Goal: Task Accomplishment & Management: Manage account settings

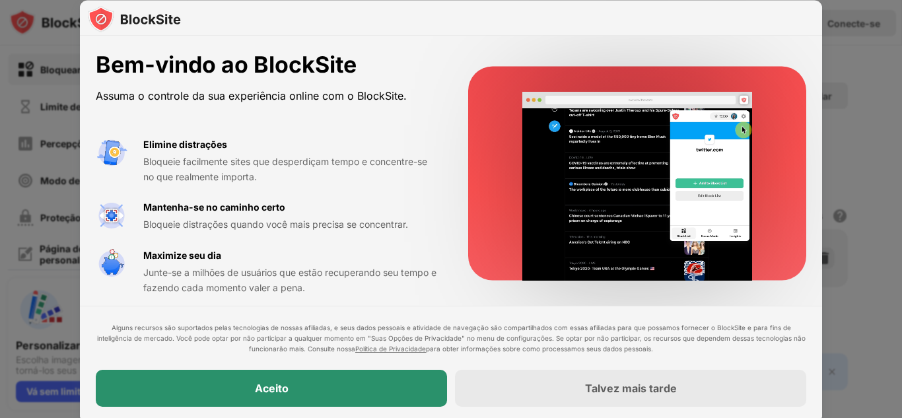
click at [329, 400] on body "Bloquear sites Limite de uso Percepções Modo [PERSON_NAME] Proteção por senha P…" at bounding box center [451, 209] width 902 height 418
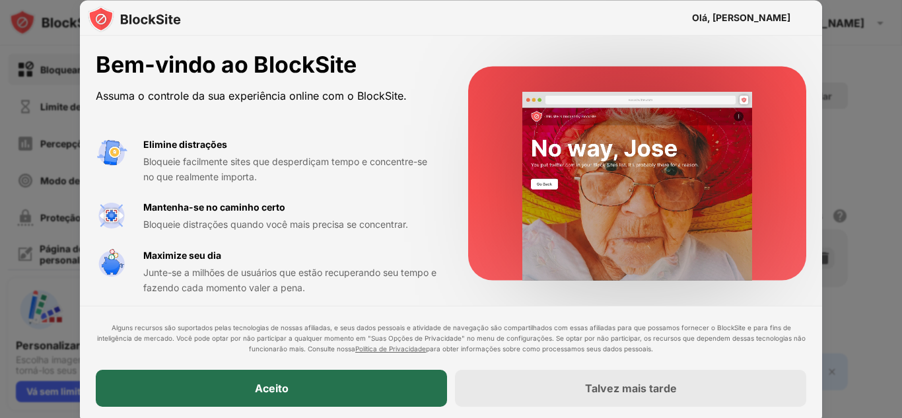
click at [319, 384] on div "Aceito" at bounding box center [271, 388] width 351 height 37
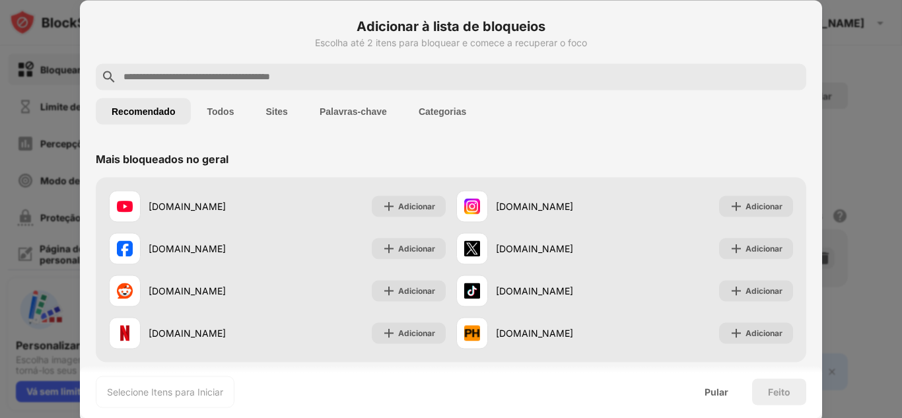
click at [312, 62] on div "Adicionar à lista de bloqueios Escolha até 2 itens para bloquear e comece a rec…" at bounding box center [451, 40] width 710 height 48
click at [317, 68] on div at bounding box center [451, 76] width 710 height 26
click at [320, 79] on input "text" at bounding box center [461, 77] width 679 height 16
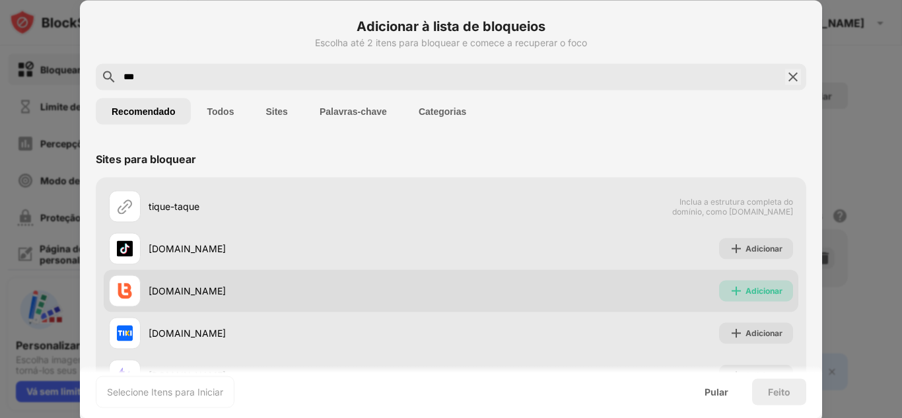
click at [758, 290] on font "Adicionar" at bounding box center [763, 290] width 37 height 10
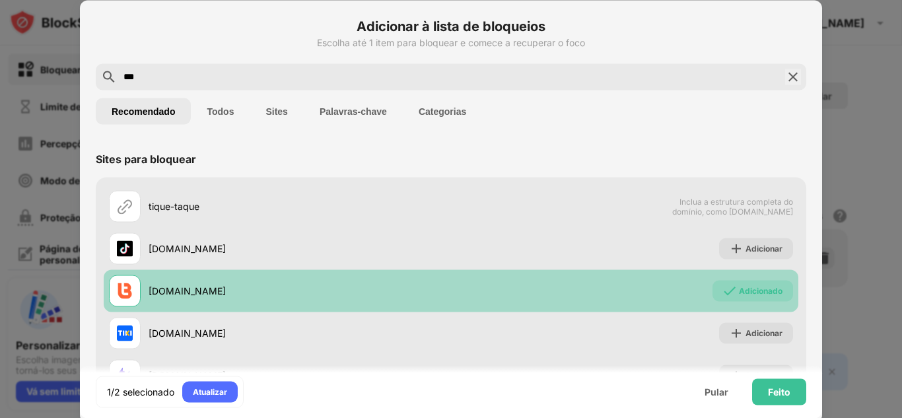
click at [758, 290] on font "Adicionado" at bounding box center [761, 290] width 44 height 10
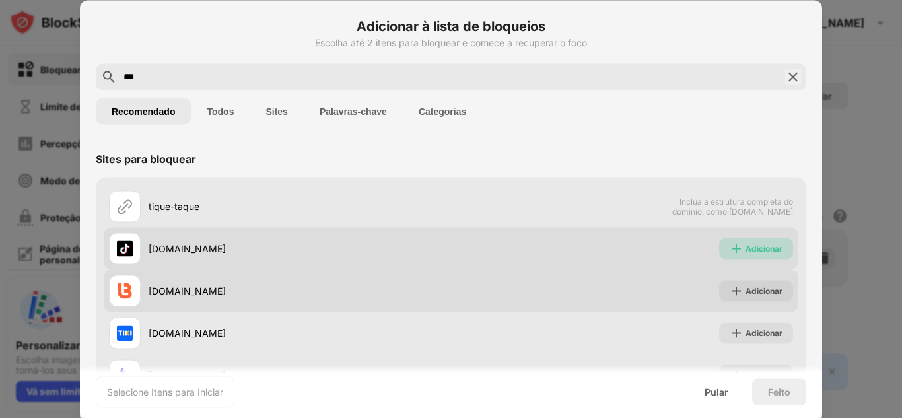
click at [741, 256] on div "Adicionar" at bounding box center [756, 248] width 74 height 21
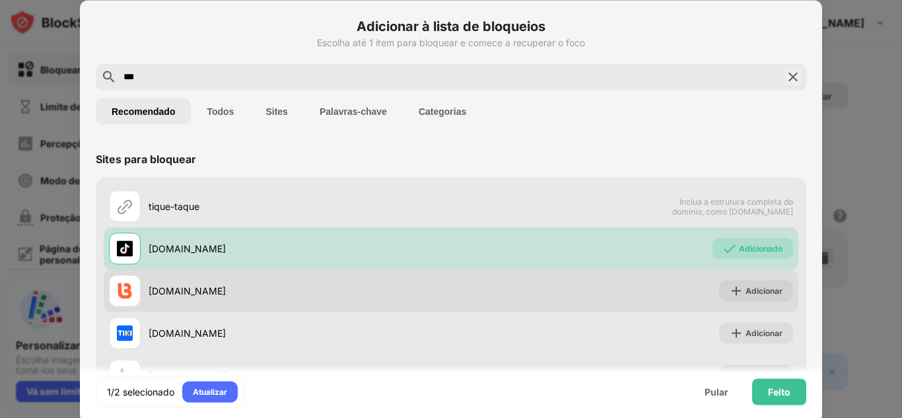
click at [506, 83] on input "***" at bounding box center [450, 77] width 657 height 16
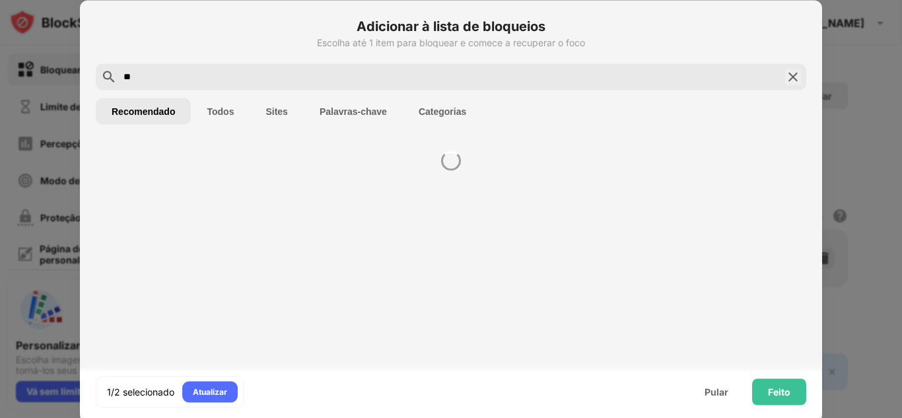
type input "*"
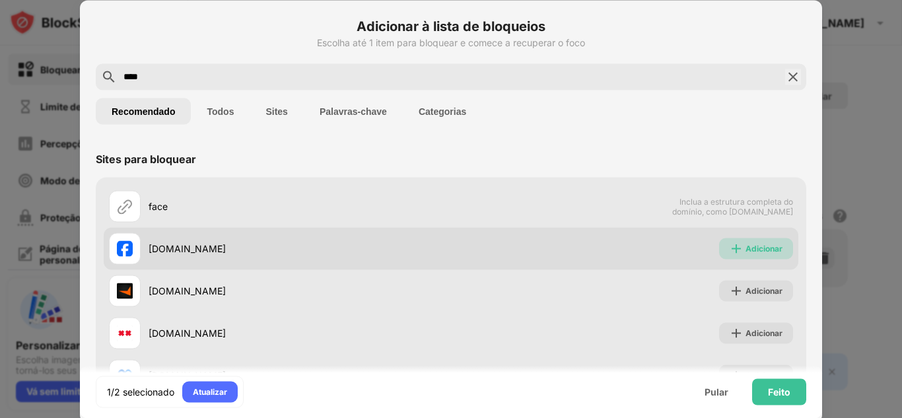
click at [748, 246] on font "Adicionar" at bounding box center [763, 248] width 37 height 10
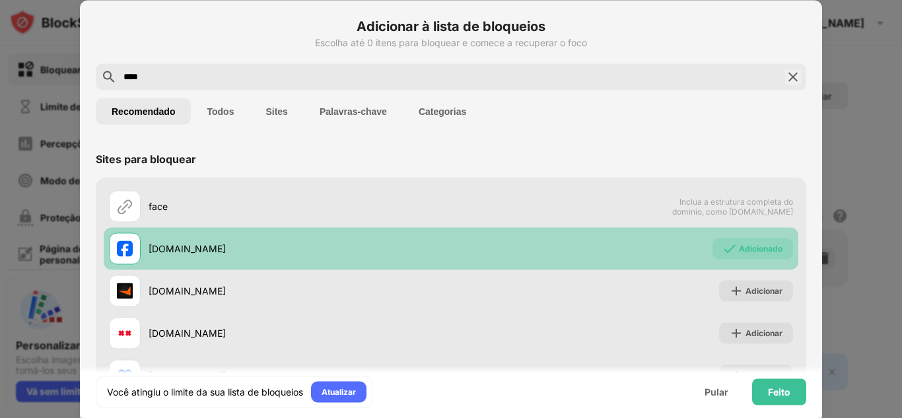
click at [492, 73] on input "****" at bounding box center [450, 77] width 657 height 16
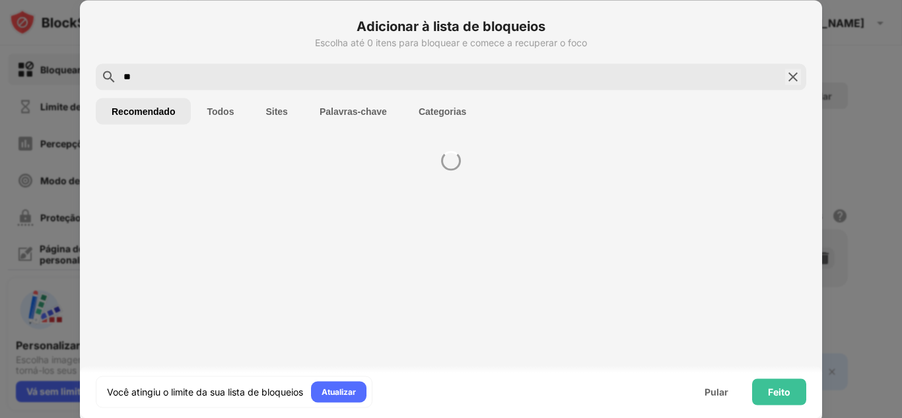
type input "*"
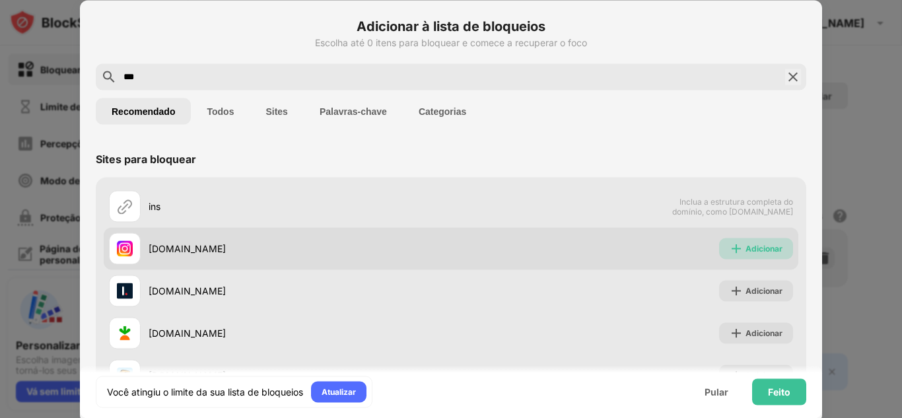
click at [745, 252] on font "Adicionar" at bounding box center [763, 248] width 37 height 10
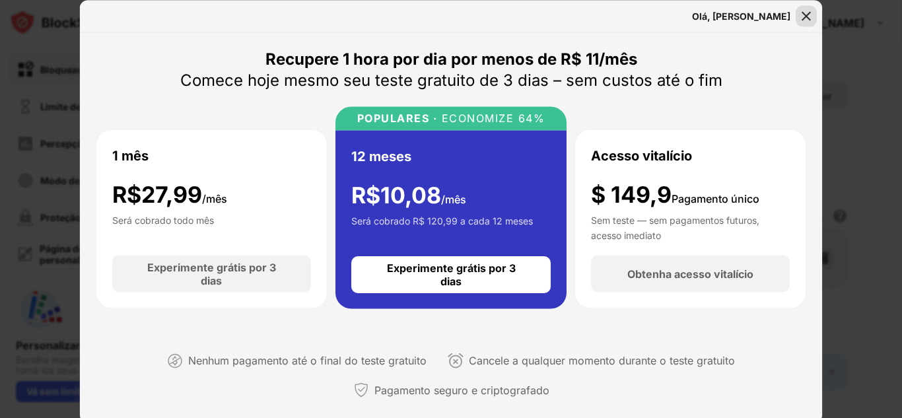
click at [800, 14] on img at bounding box center [805, 15] width 13 height 13
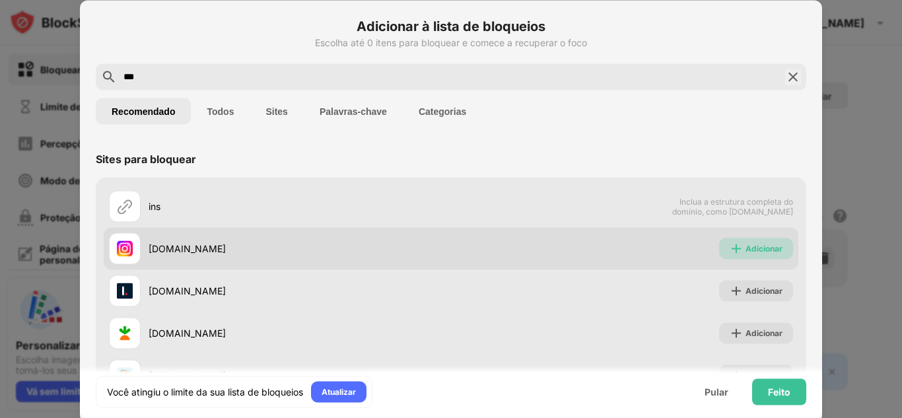
click at [747, 246] on font "Adicionar" at bounding box center [763, 248] width 37 height 10
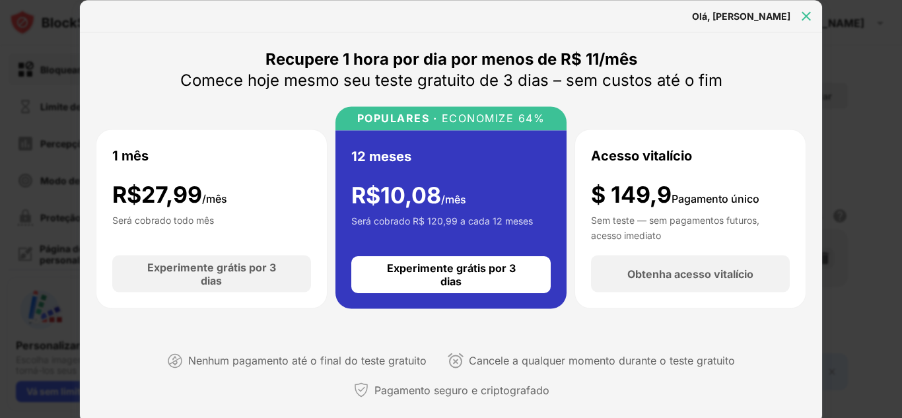
click at [804, 14] on img at bounding box center [805, 15] width 13 height 13
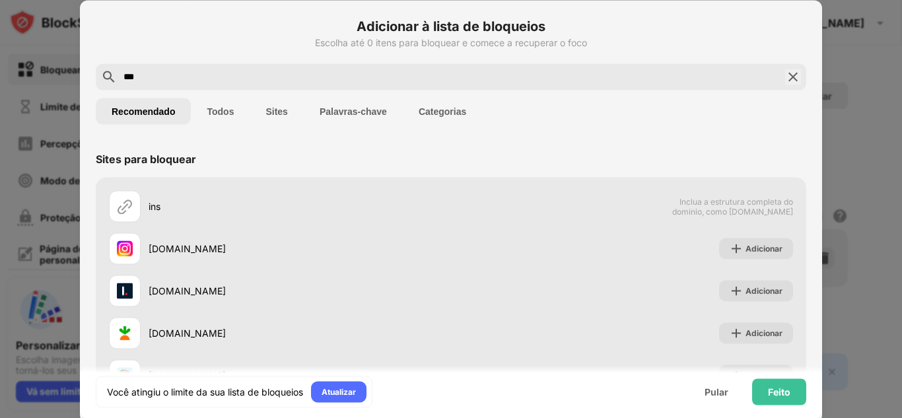
drag, startPoint x: 404, startPoint y: 68, endPoint x: 413, endPoint y: 88, distance: 22.5
click at [413, 88] on div "***" at bounding box center [451, 76] width 710 height 26
click at [426, 82] on input "***" at bounding box center [450, 77] width 657 height 16
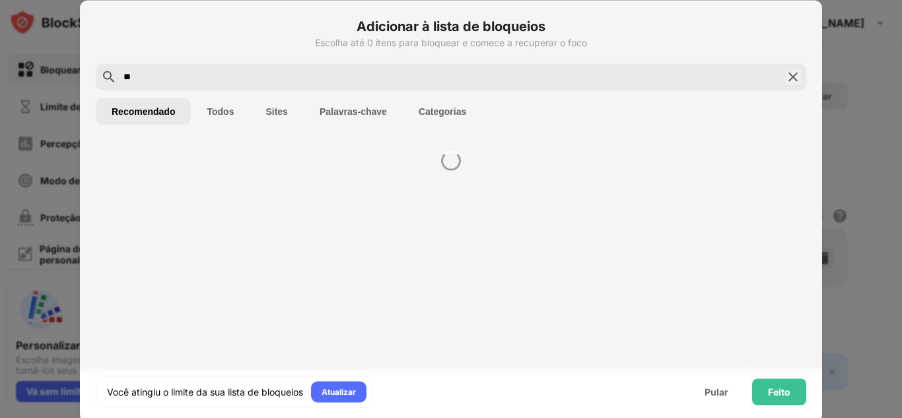
type input "*"
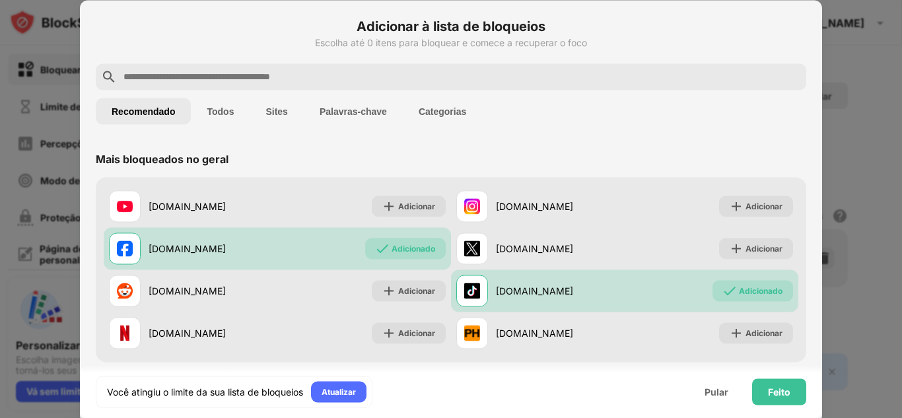
type input "*"
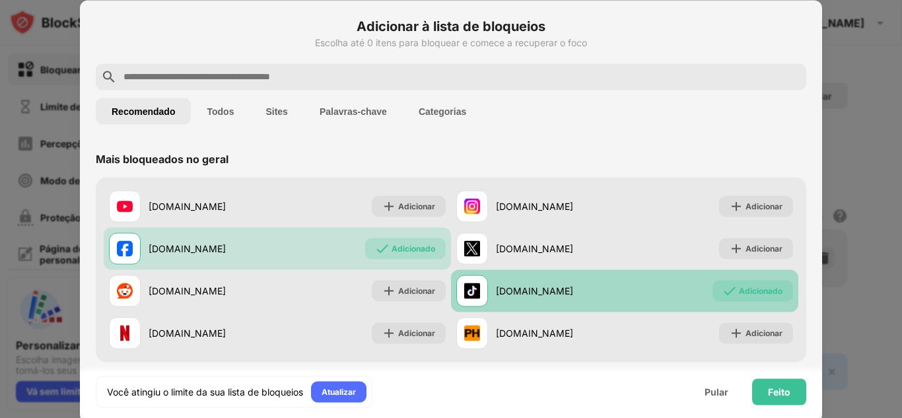
scroll to position [12, 0]
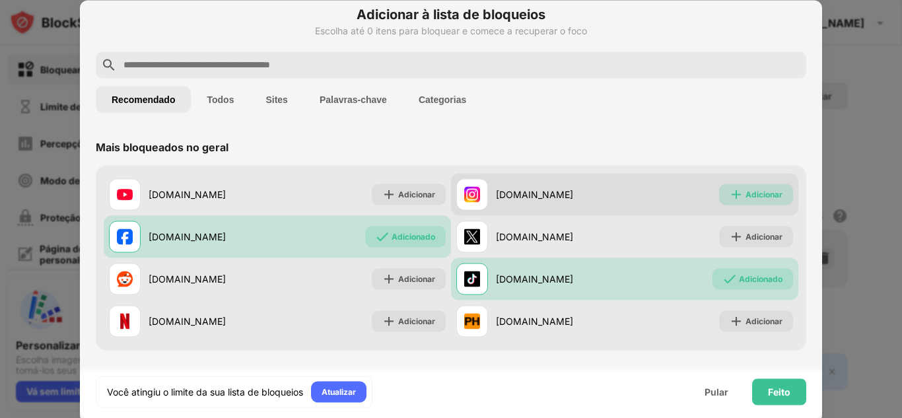
click at [751, 193] on font "Adicionar" at bounding box center [763, 194] width 37 height 10
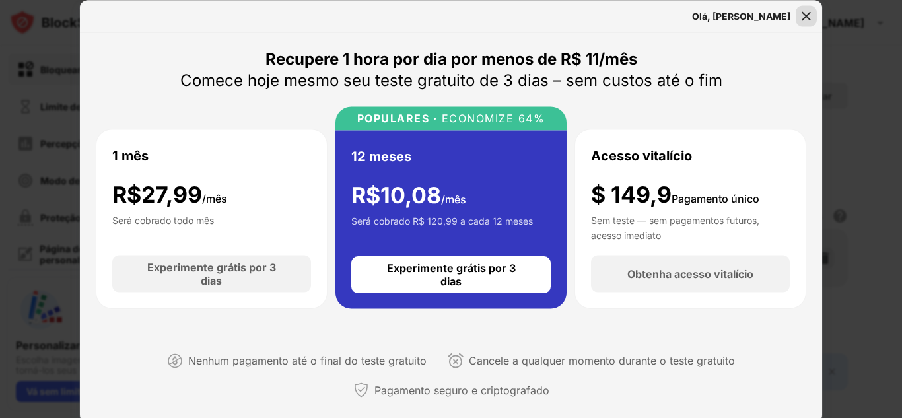
click at [809, 12] on img at bounding box center [805, 15] width 13 height 13
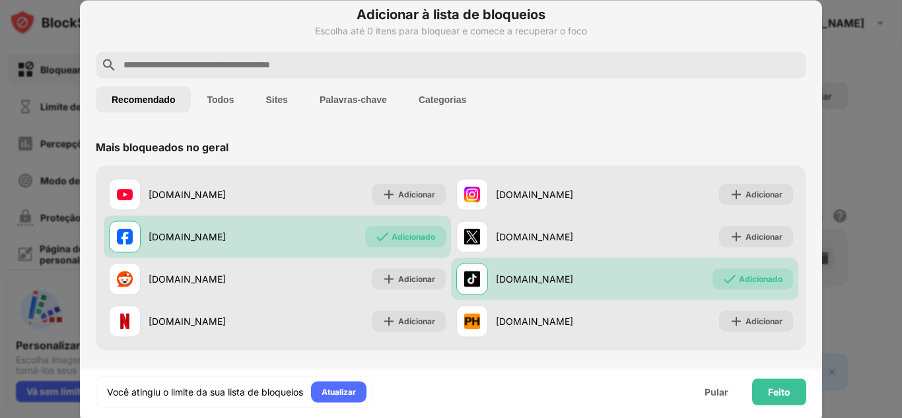
click at [865, 50] on div at bounding box center [451, 209] width 902 height 418
click at [769, 389] on font "Feito" at bounding box center [779, 391] width 22 height 11
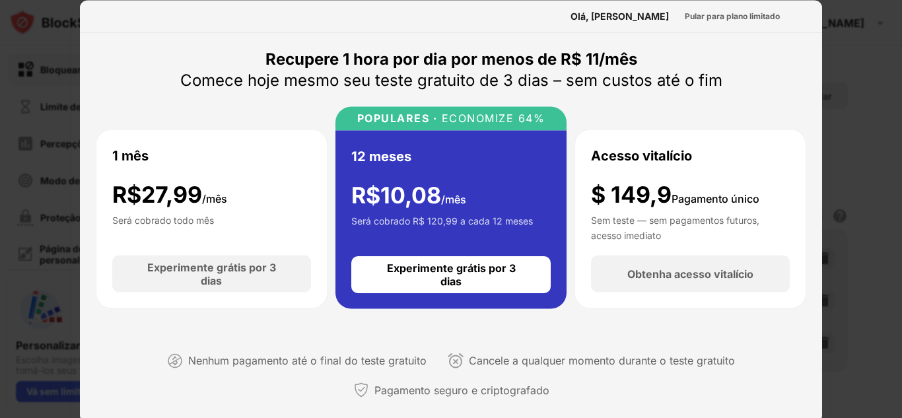
click at [872, 103] on div at bounding box center [451, 209] width 902 height 418
click at [726, 11] on font "Pular para plano limitado" at bounding box center [732, 16] width 95 height 10
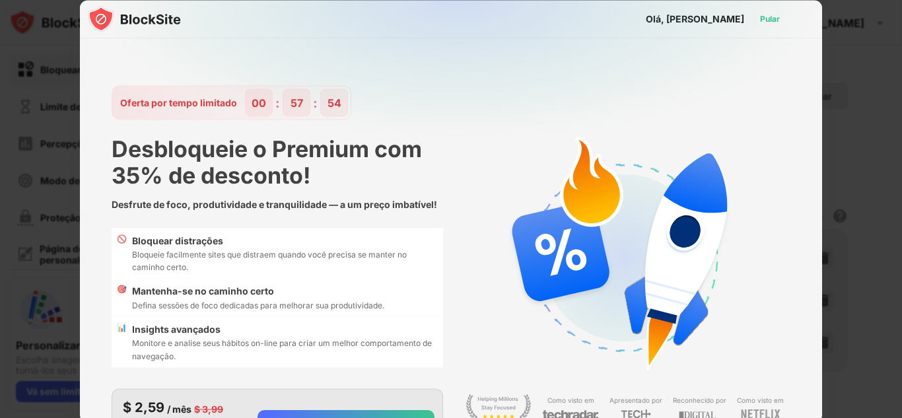
click at [760, 24] on div "Pular" at bounding box center [770, 18] width 20 height 13
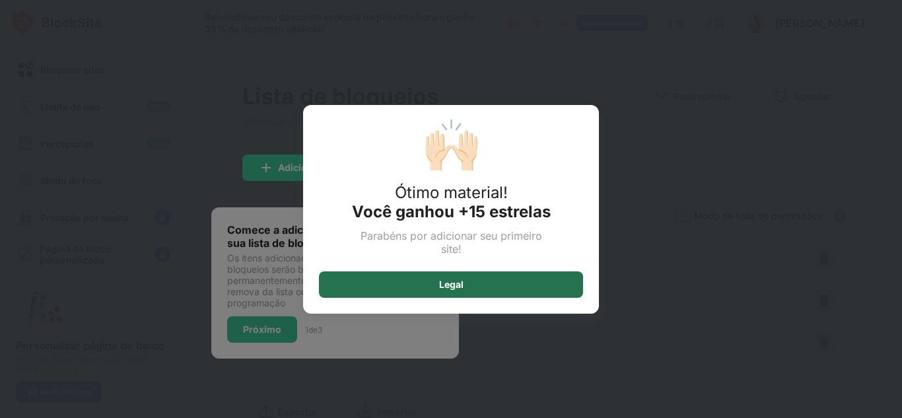
click at [500, 279] on div "Legal" at bounding box center [451, 284] width 264 height 26
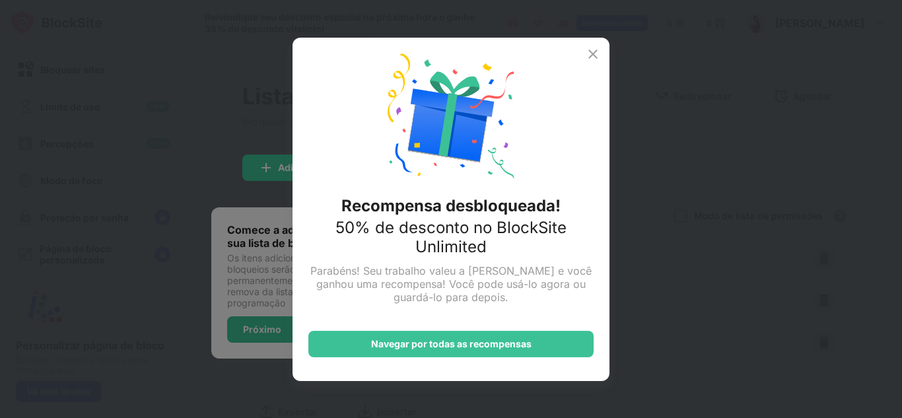
click at [591, 50] on img at bounding box center [593, 54] width 16 height 16
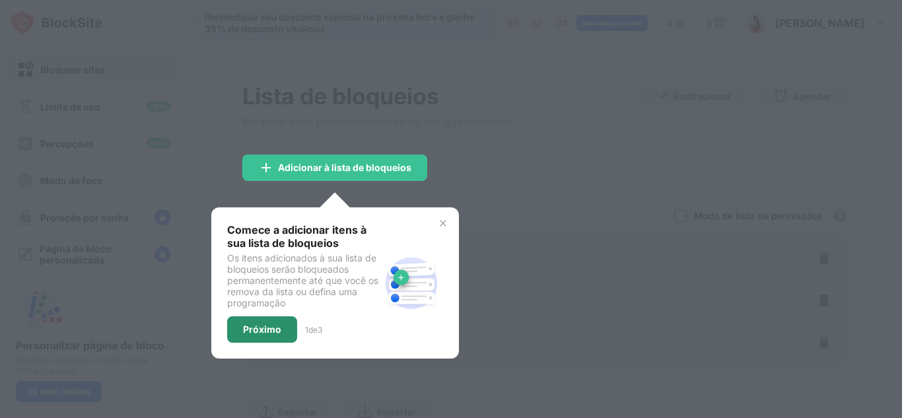
click at [267, 334] on font "Próximo" at bounding box center [262, 328] width 38 height 11
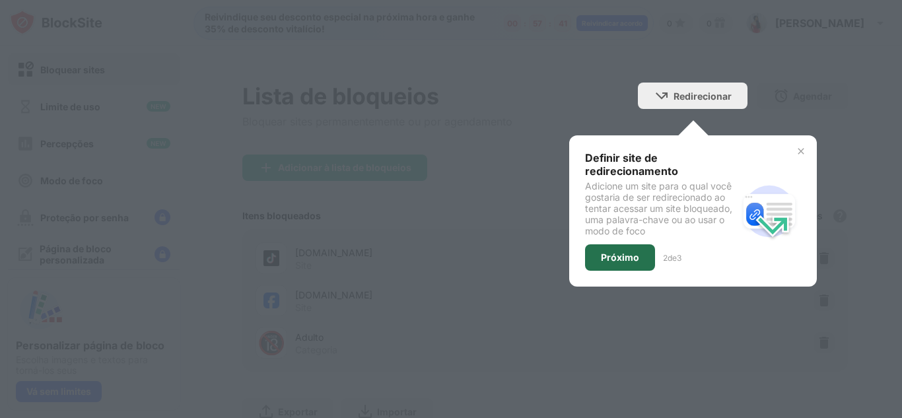
click at [606, 255] on font "Próximo" at bounding box center [620, 257] width 38 height 11
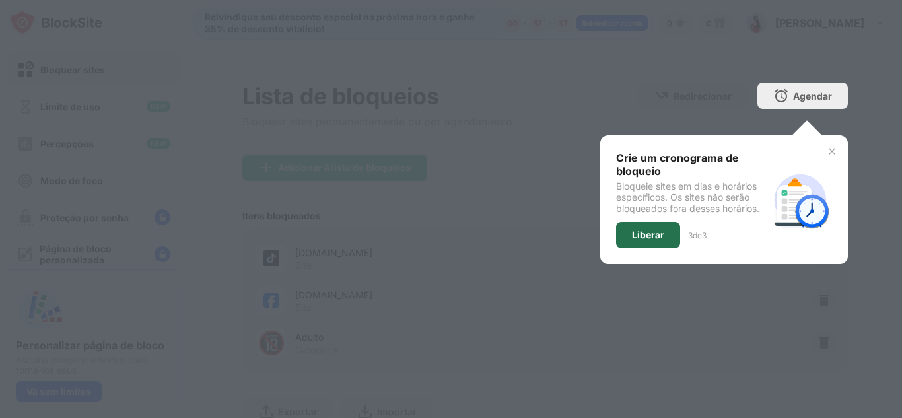
click at [647, 240] on div "Liberar" at bounding box center [648, 235] width 64 height 26
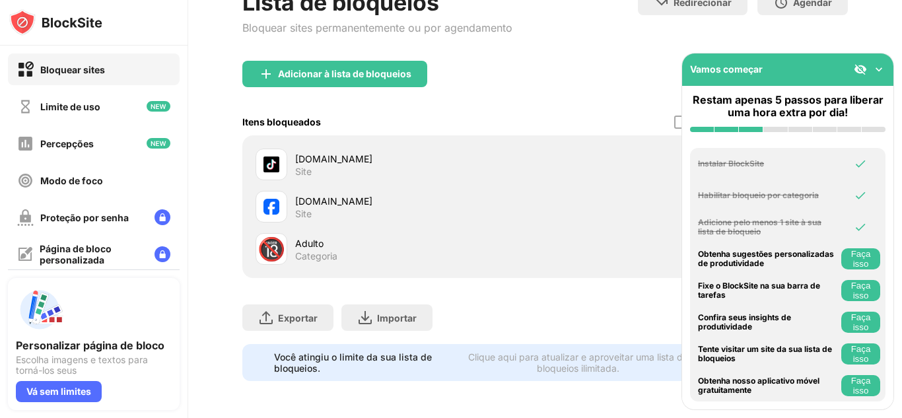
scroll to position [104, 3]
click at [877, 65] on img at bounding box center [878, 69] width 13 height 13
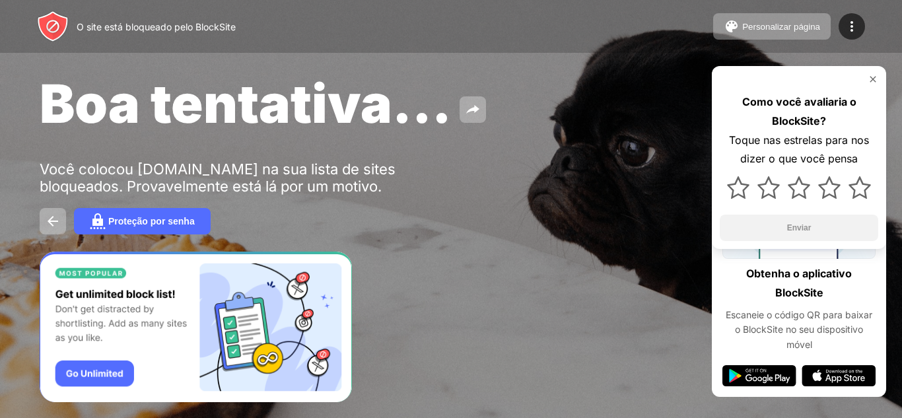
click at [873, 78] on img at bounding box center [872, 79] width 11 height 11
